Goal: Task Accomplishment & Management: Manage account settings

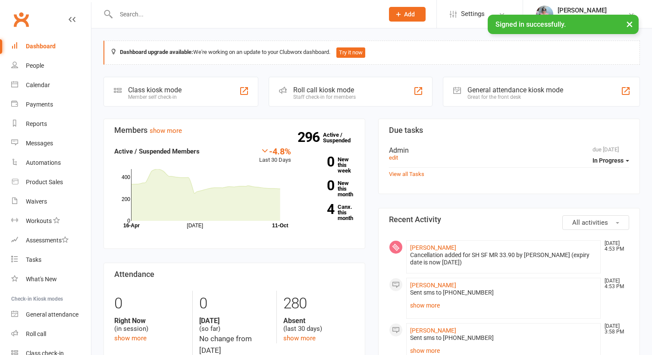
click at [162, 7] on div at bounding box center [241, 14] width 274 height 28
click at [147, 19] on input "text" at bounding box center [245, 14] width 264 height 12
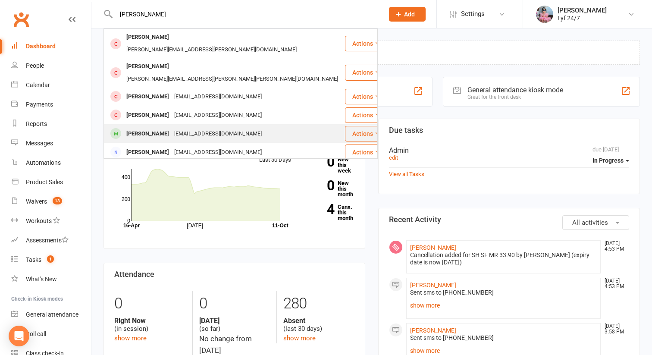
type input "[PERSON_NAME]"
click at [139, 128] on div "[PERSON_NAME]" at bounding box center [148, 134] width 48 height 13
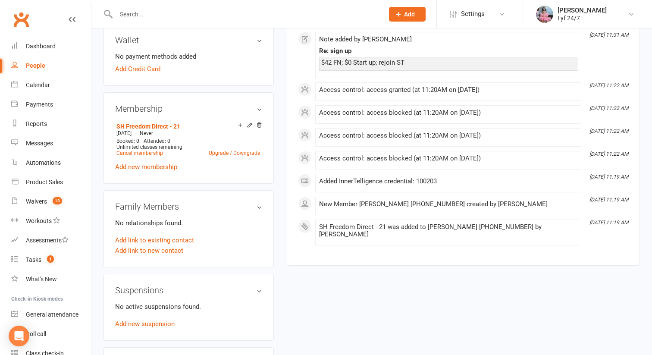
scroll to position [264, 0]
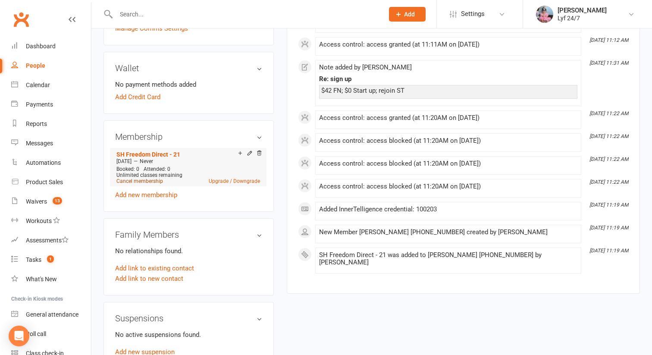
click at [148, 179] on link "Cancel membership" at bounding box center [139, 181] width 47 height 6
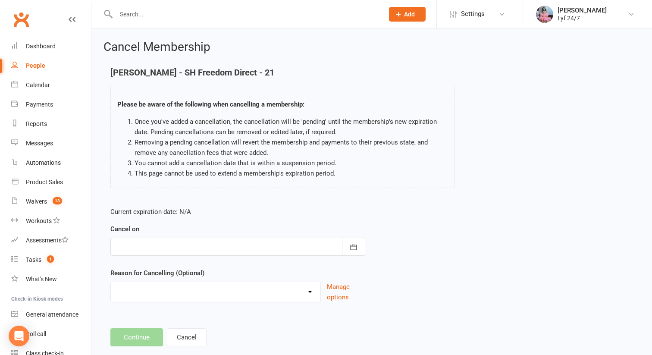
click at [236, 251] on div at bounding box center [237, 247] width 255 height 18
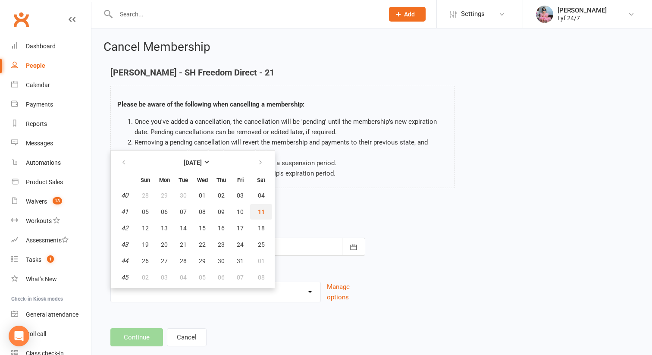
click at [261, 216] on button "11" at bounding box center [261, 212] width 22 height 16
type input "[DATE]"
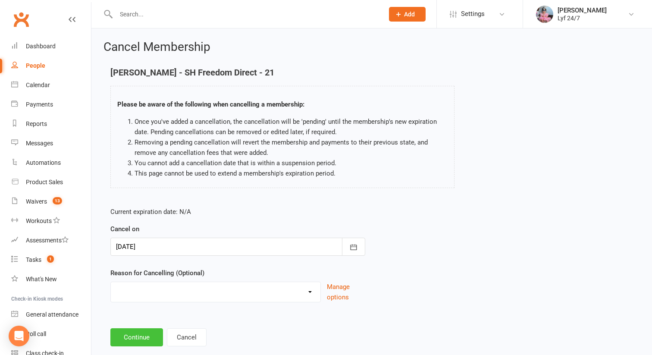
click at [142, 330] on button "Continue" at bounding box center [136, 337] width 53 height 18
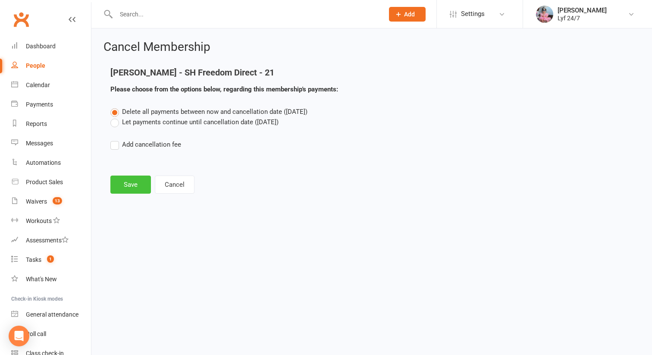
click at [144, 187] on button "Save" at bounding box center [130, 185] width 41 height 18
